Goal: Task Accomplishment & Management: Manage account settings

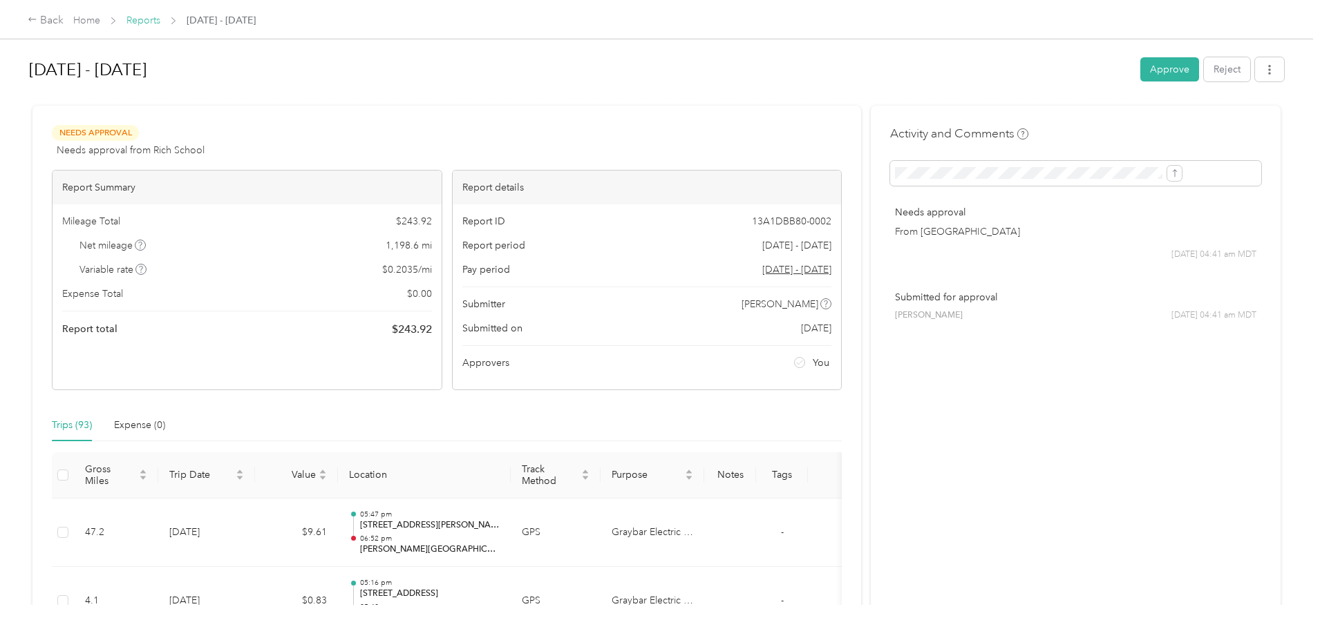
click at [160, 19] on link "Reports" at bounding box center [143, 21] width 34 height 12
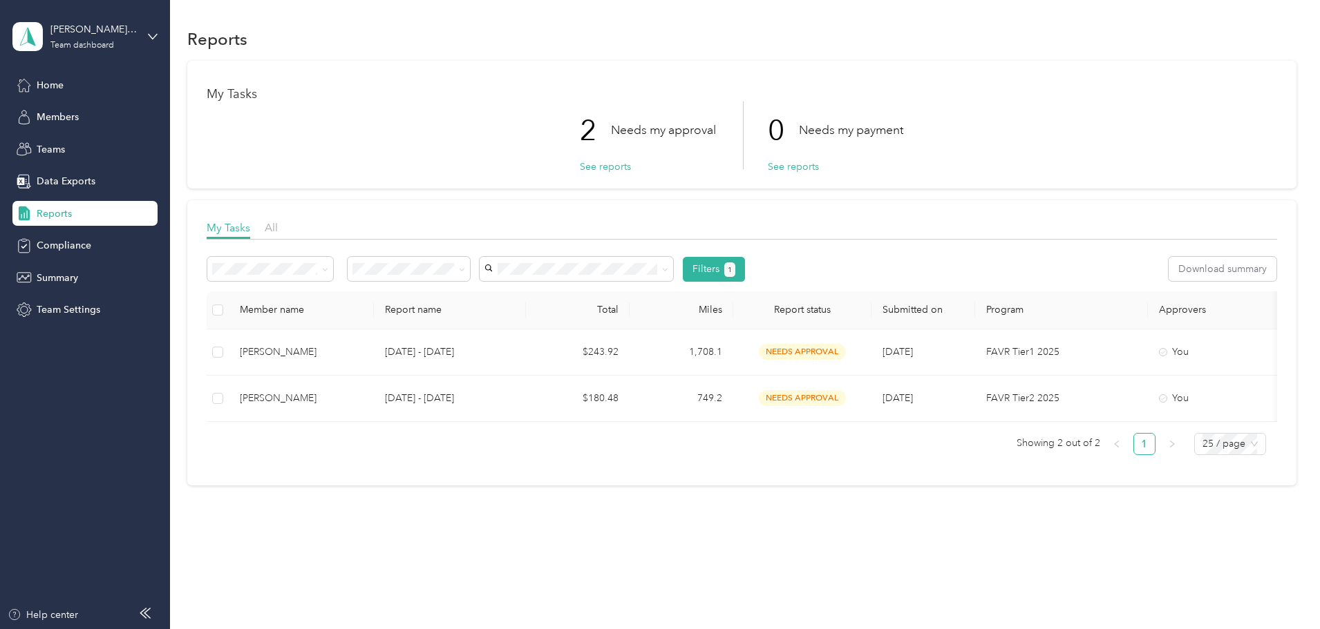
click at [37, 220] on span "Reports" at bounding box center [54, 214] width 35 height 15
click at [56, 218] on span "Reports" at bounding box center [54, 214] width 35 height 15
click at [68, 211] on span "Reports" at bounding box center [54, 214] width 35 height 15
click at [74, 88] on div "Home" at bounding box center [84, 85] width 145 height 25
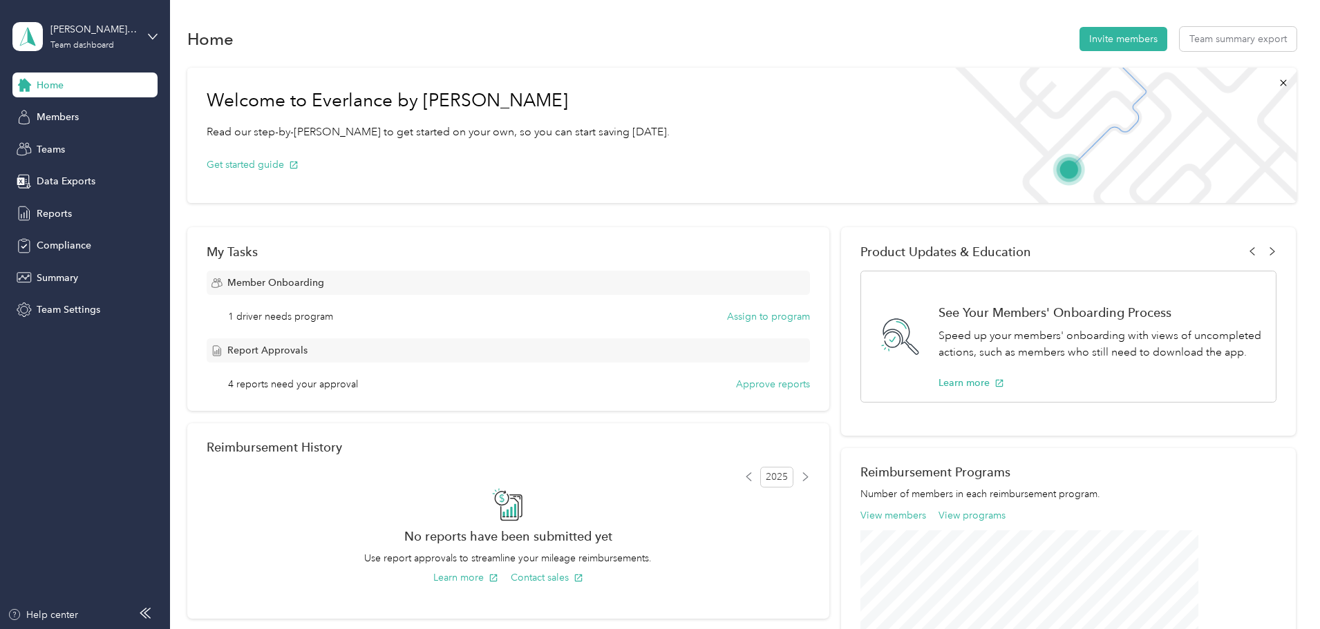
click at [358, 386] on span "4 reports need your approval" at bounding box center [293, 384] width 130 height 15
click at [750, 392] on div "My Tasks Member Onboarding 1 driver needs program Assign to program Report Appr…" at bounding box center [508, 319] width 642 height 184
click at [752, 386] on button "Approve reports" at bounding box center [773, 384] width 74 height 15
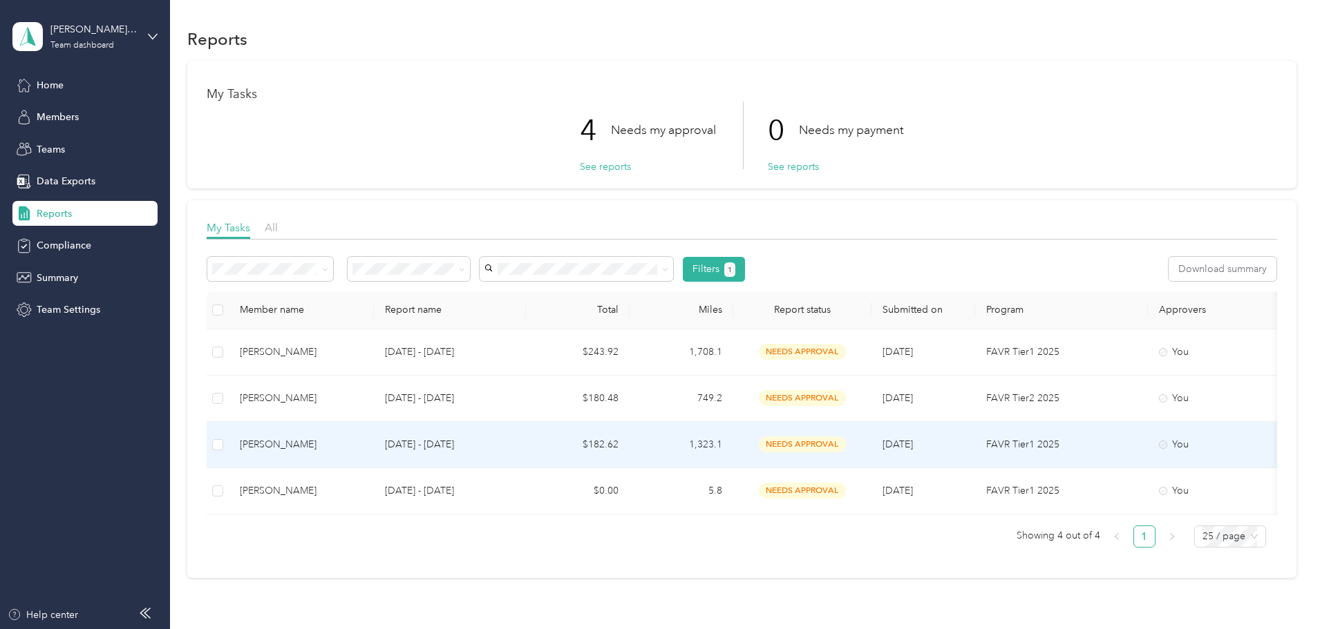
click at [363, 448] on div "[PERSON_NAME]" at bounding box center [301, 444] width 123 height 15
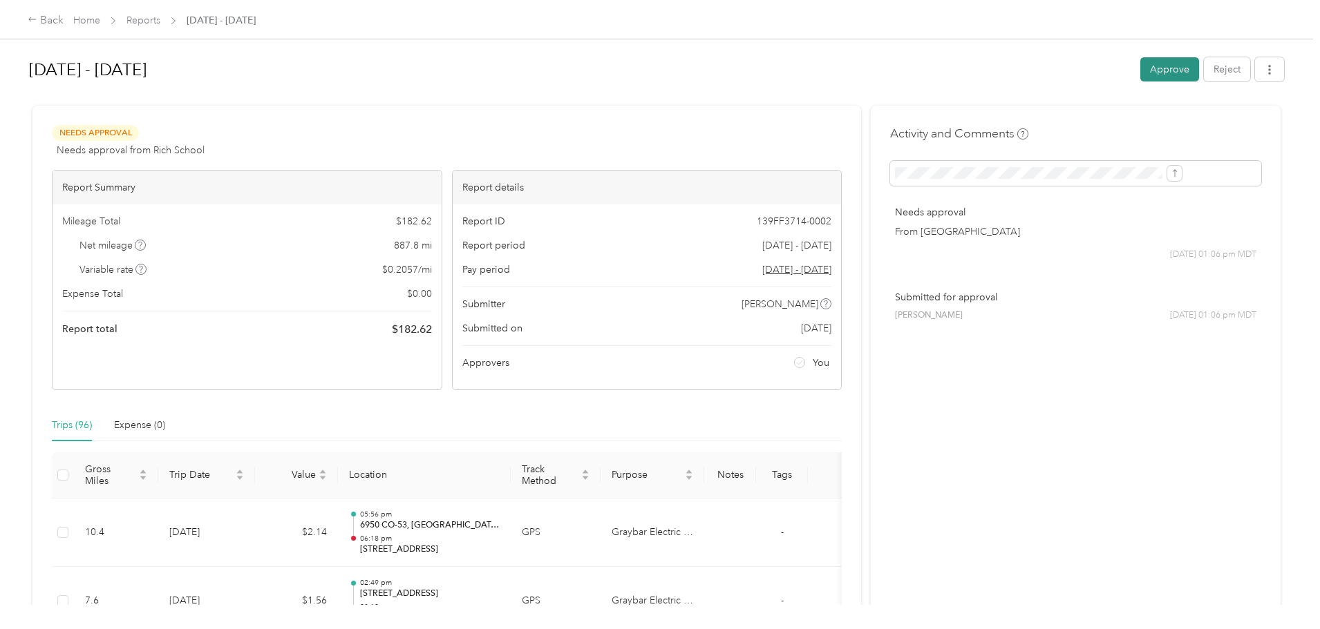
click at [1140, 63] on button "Approve" at bounding box center [1169, 69] width 59 height 24
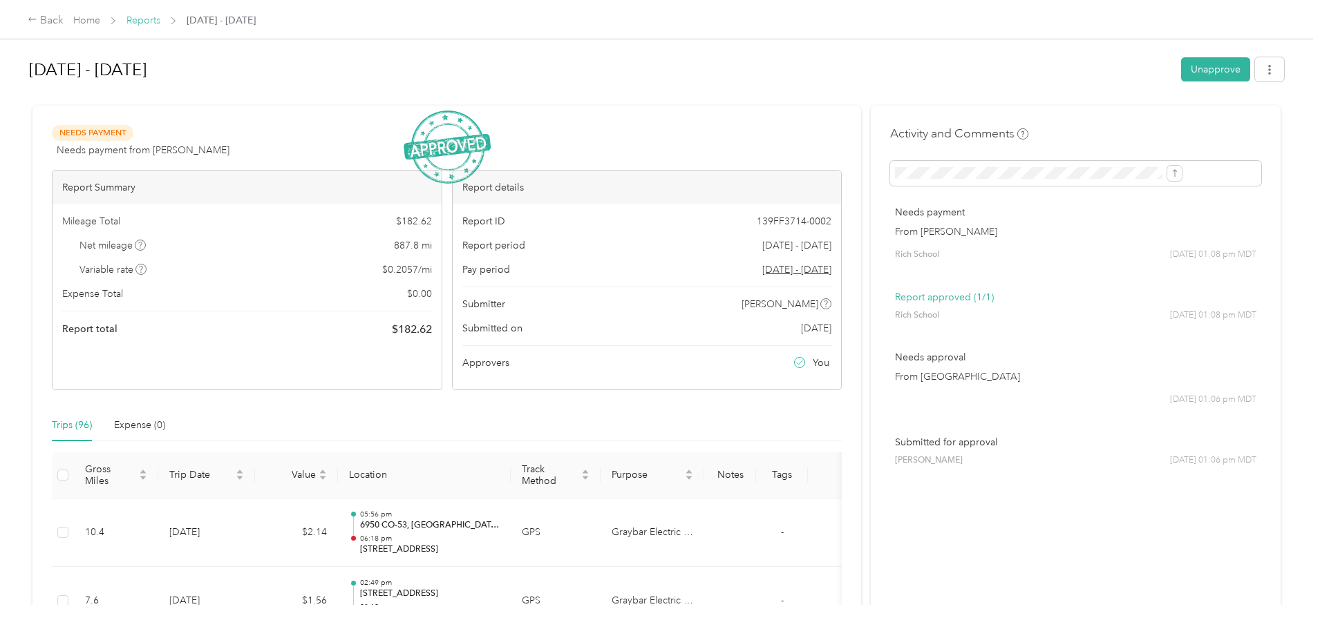
click at [160, 21] on link "Reports" at bounding box center [143, 21] width 34 height 12
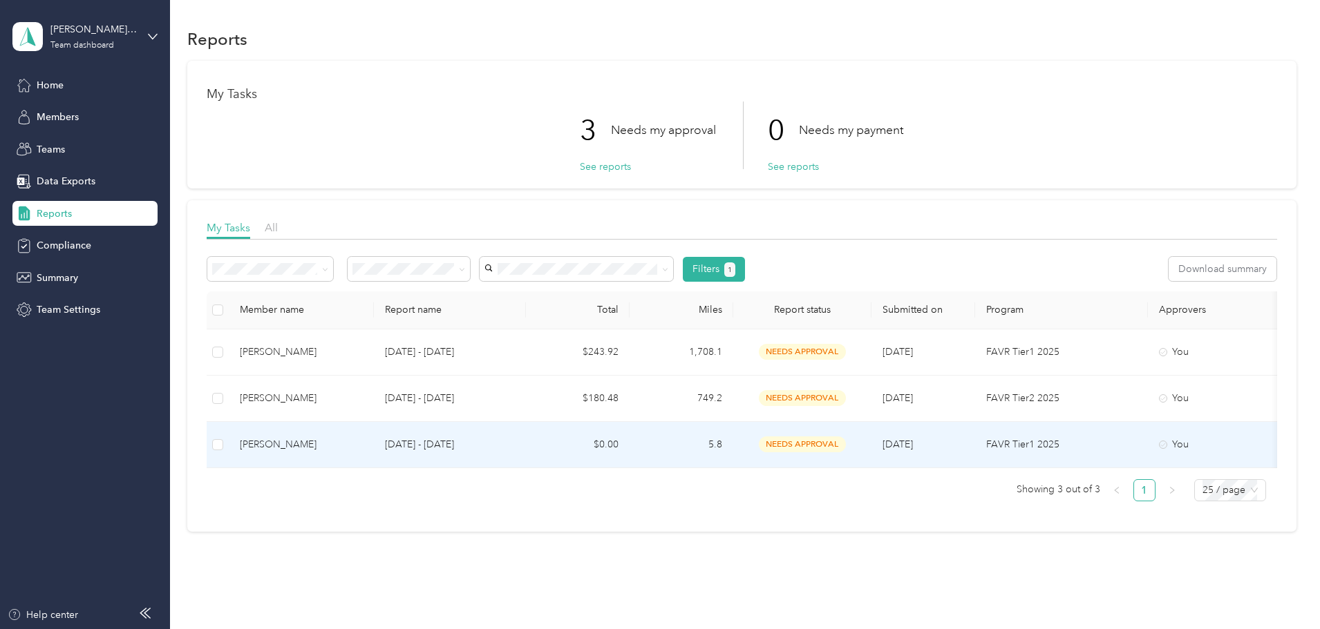
click at [363, 439] on div "[PERSON_NAME]" at bounding box center [301, 444] width 123 height 15
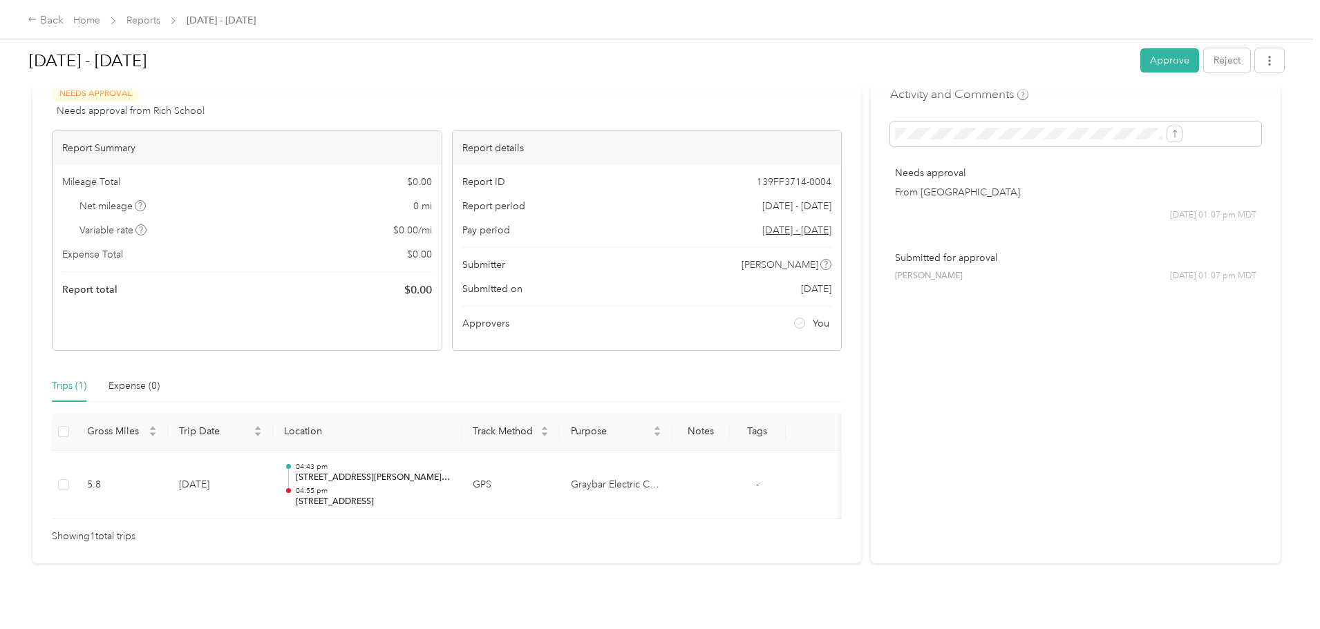
scroll to position [6, 0]
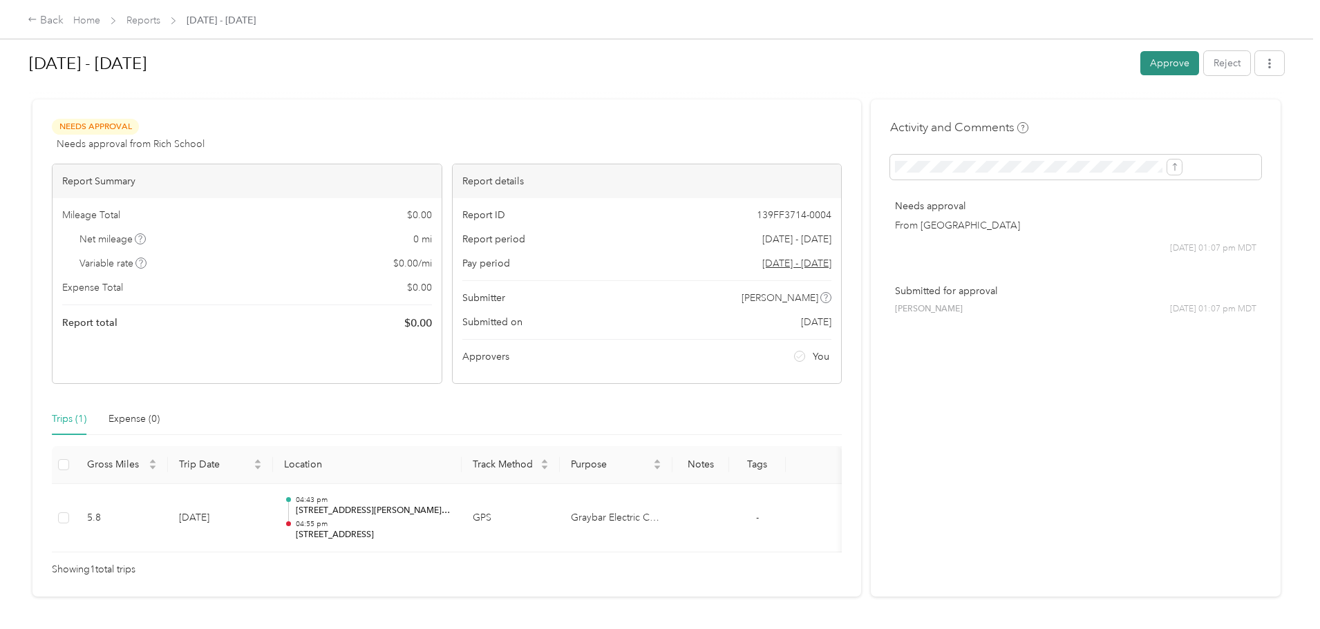
click at [1140, 66] on button "Approve" at bounding box center [1169, 63] width 59 height 24
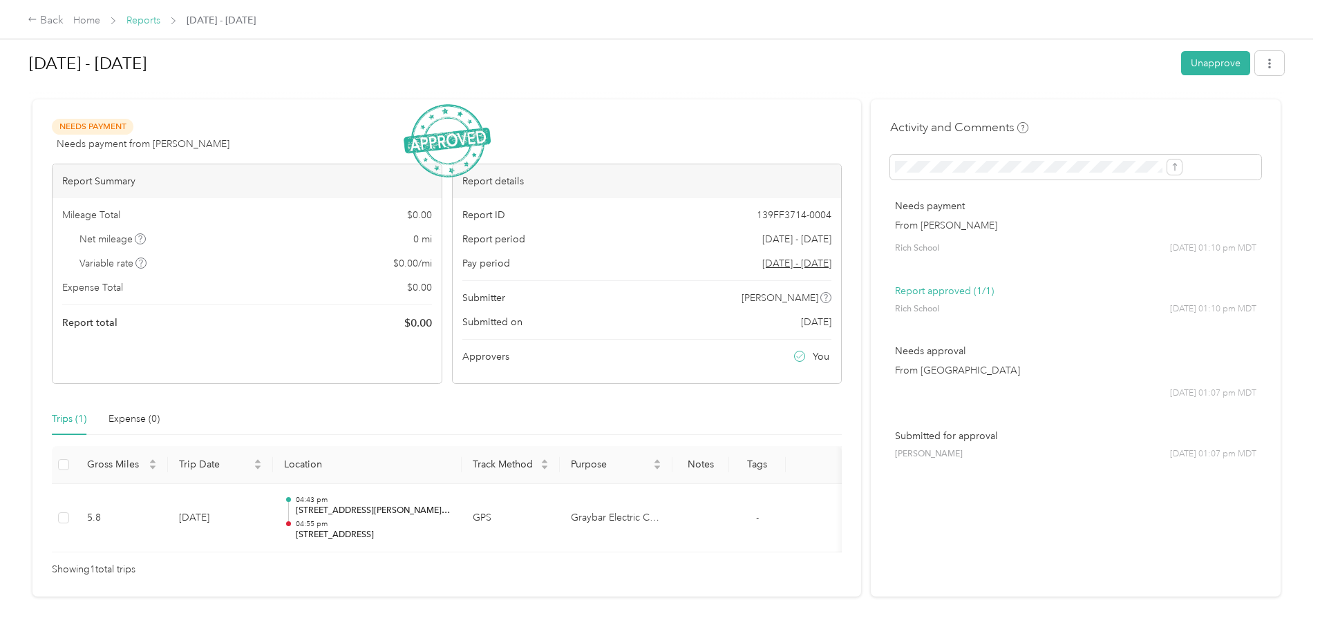
click at [160, 19] on link "Reports" at bounding box center [143, 21] width 34 height 12
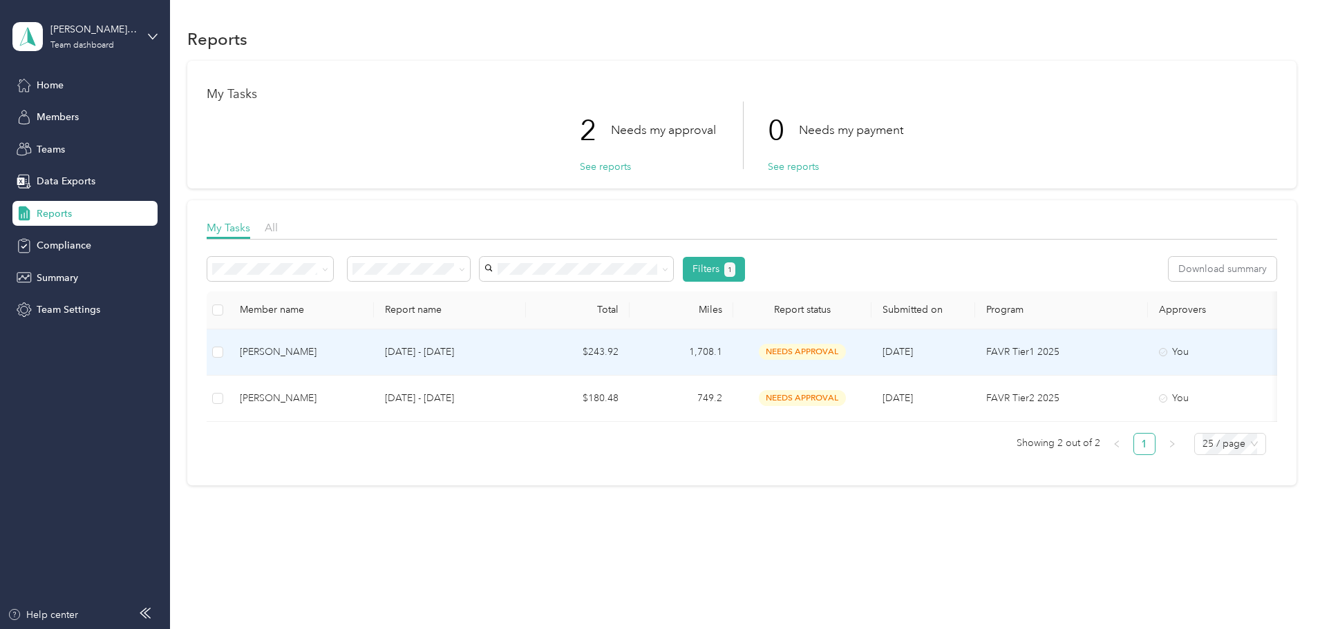
click at [363, 350] on div "[PERSON_NAME]" at bounding box center [301, 352] width 123 height 15
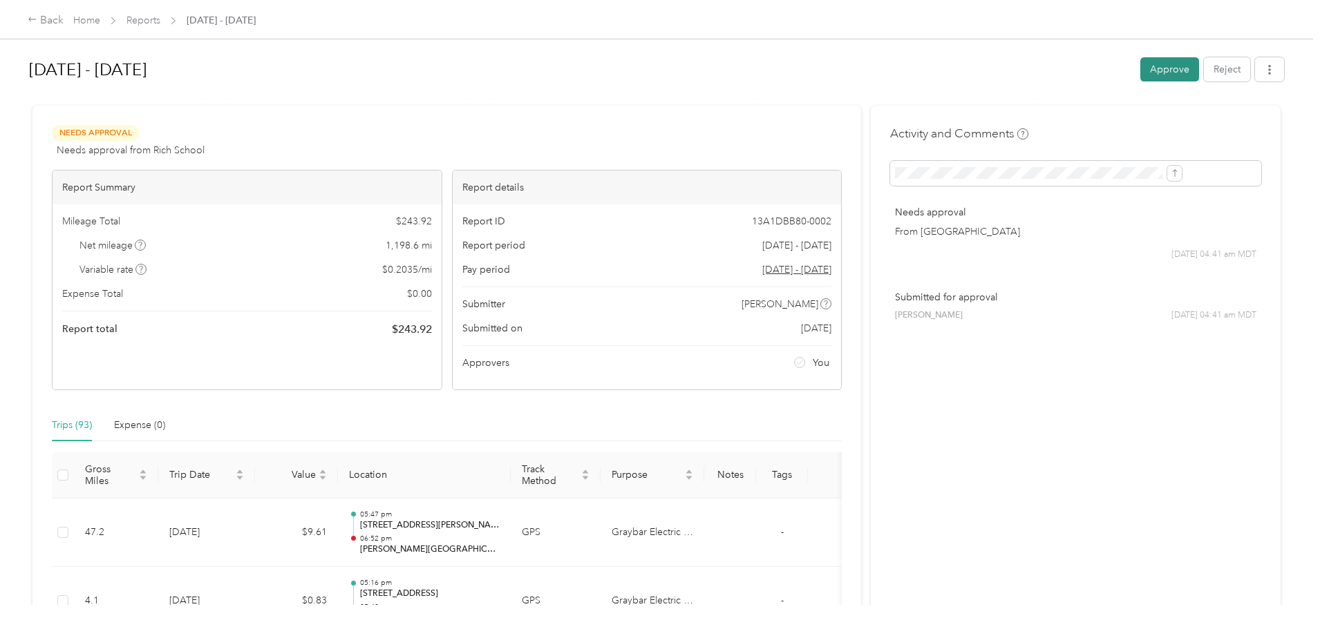
click at [1140, 66] on button "Approve" at bounding box center [1169, 69] width 59 height 24
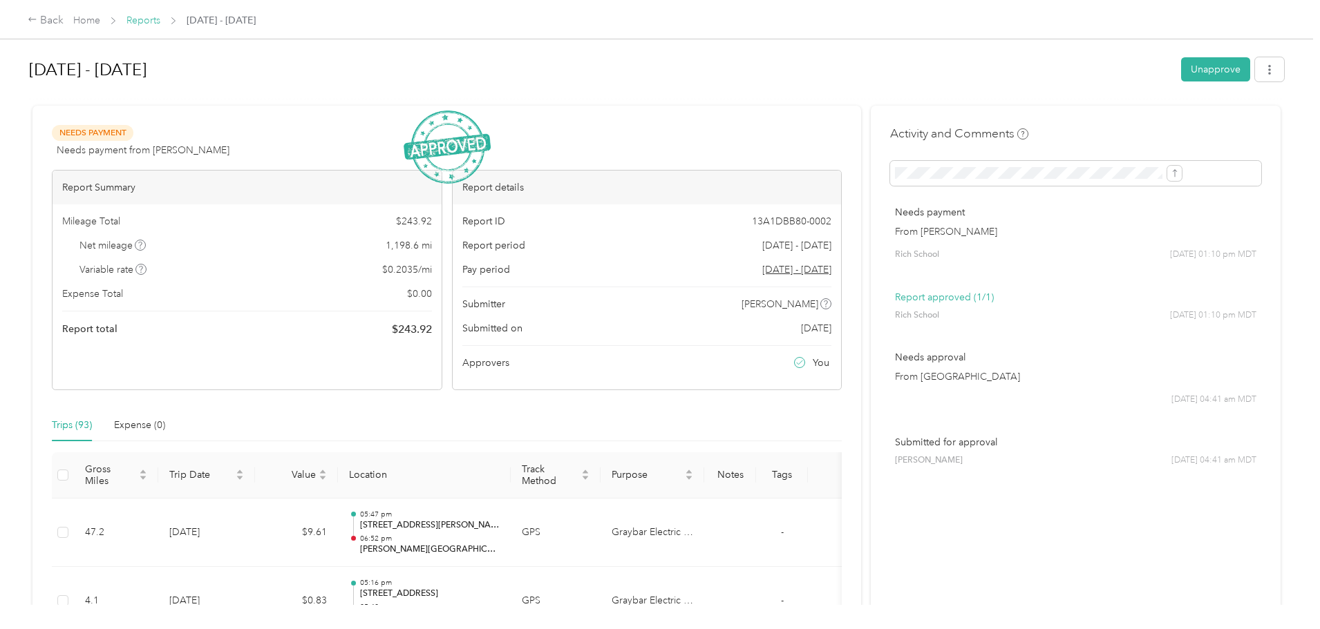
click at [160, 26] on link "Reports" at bounding box center [143, 21] width 34 height 12
